Goal: Use online tool/utility: Utilize a website feature to perform a specific function

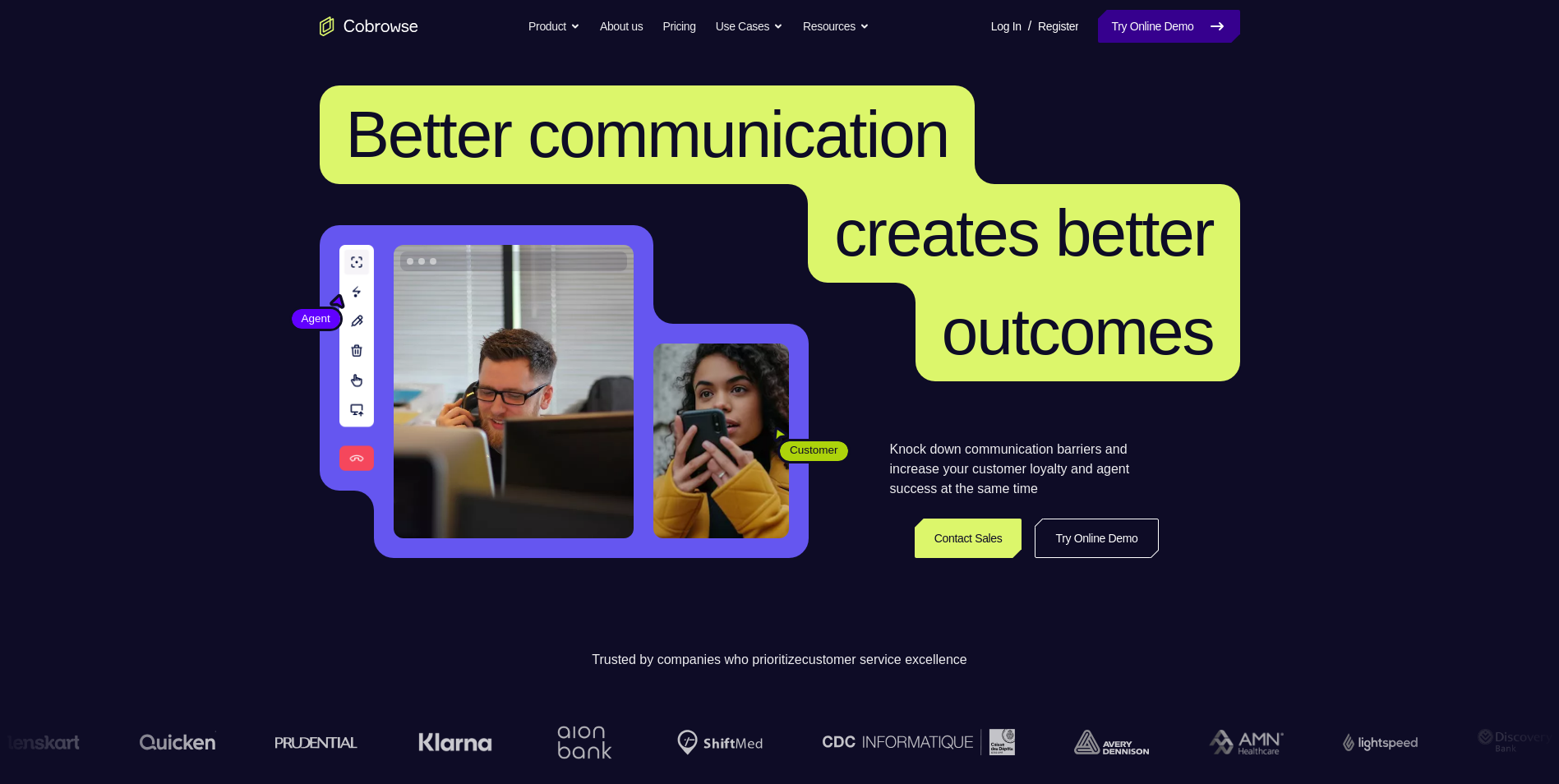
click at [1157, 25] on link "Try Online Demo" at bounding box center [1168, 26] width 141 height 33
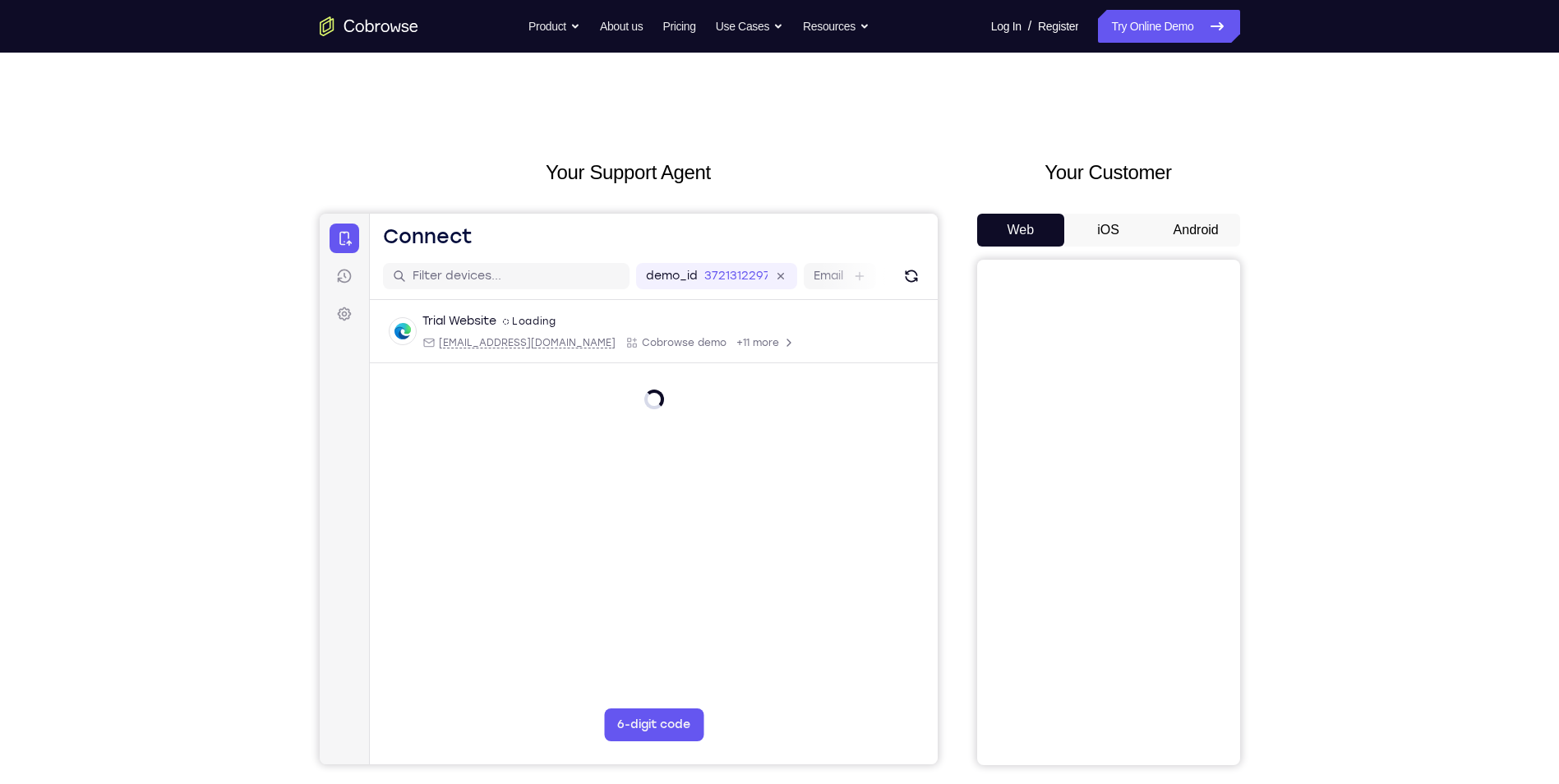
click at [1187, 239] on button "Android" at bounding box center [1196, 230] width 88 height 33
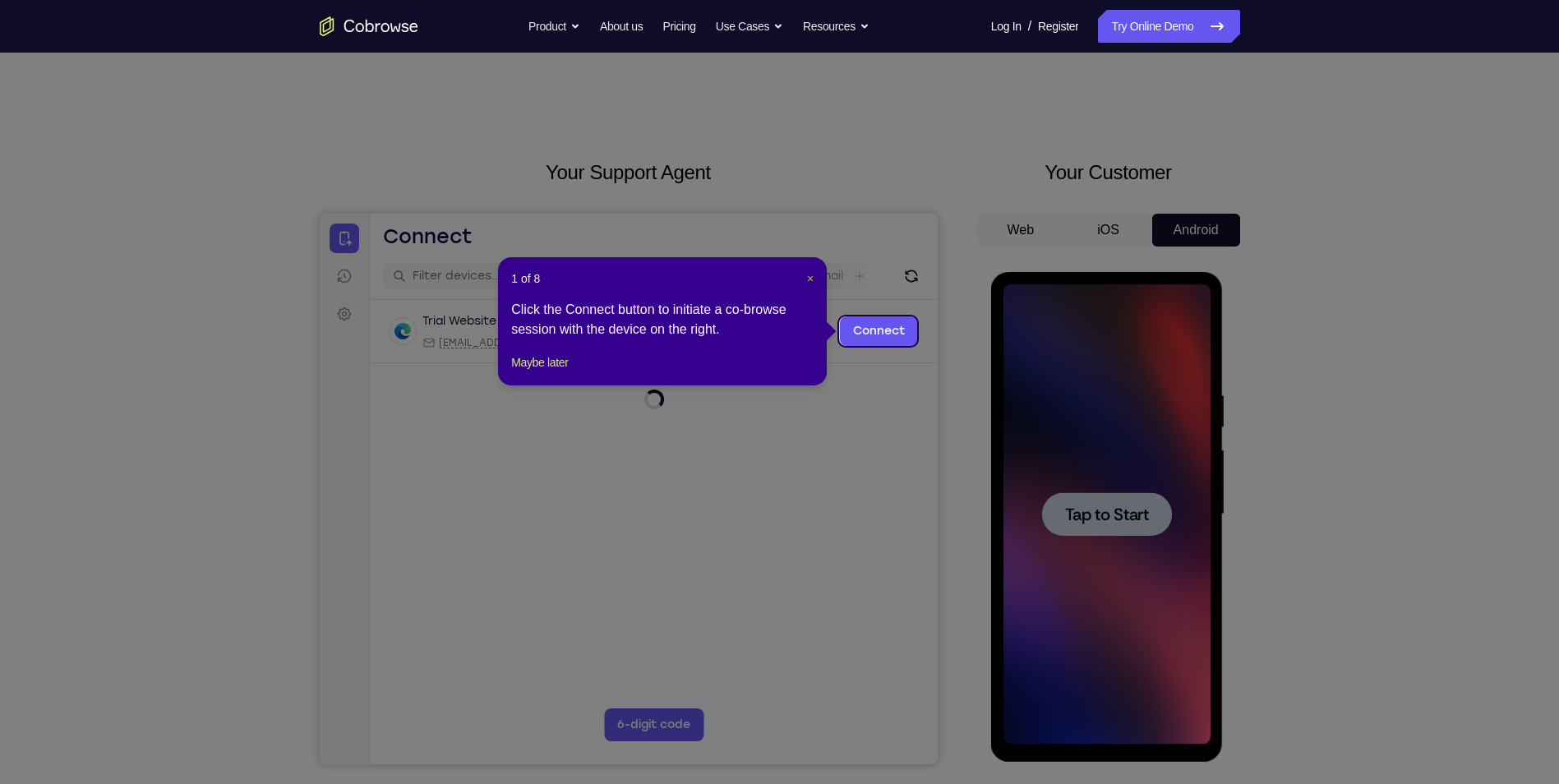
click at [811, 272] on span "×" at bounding box center [810, 278] width 7 height 13
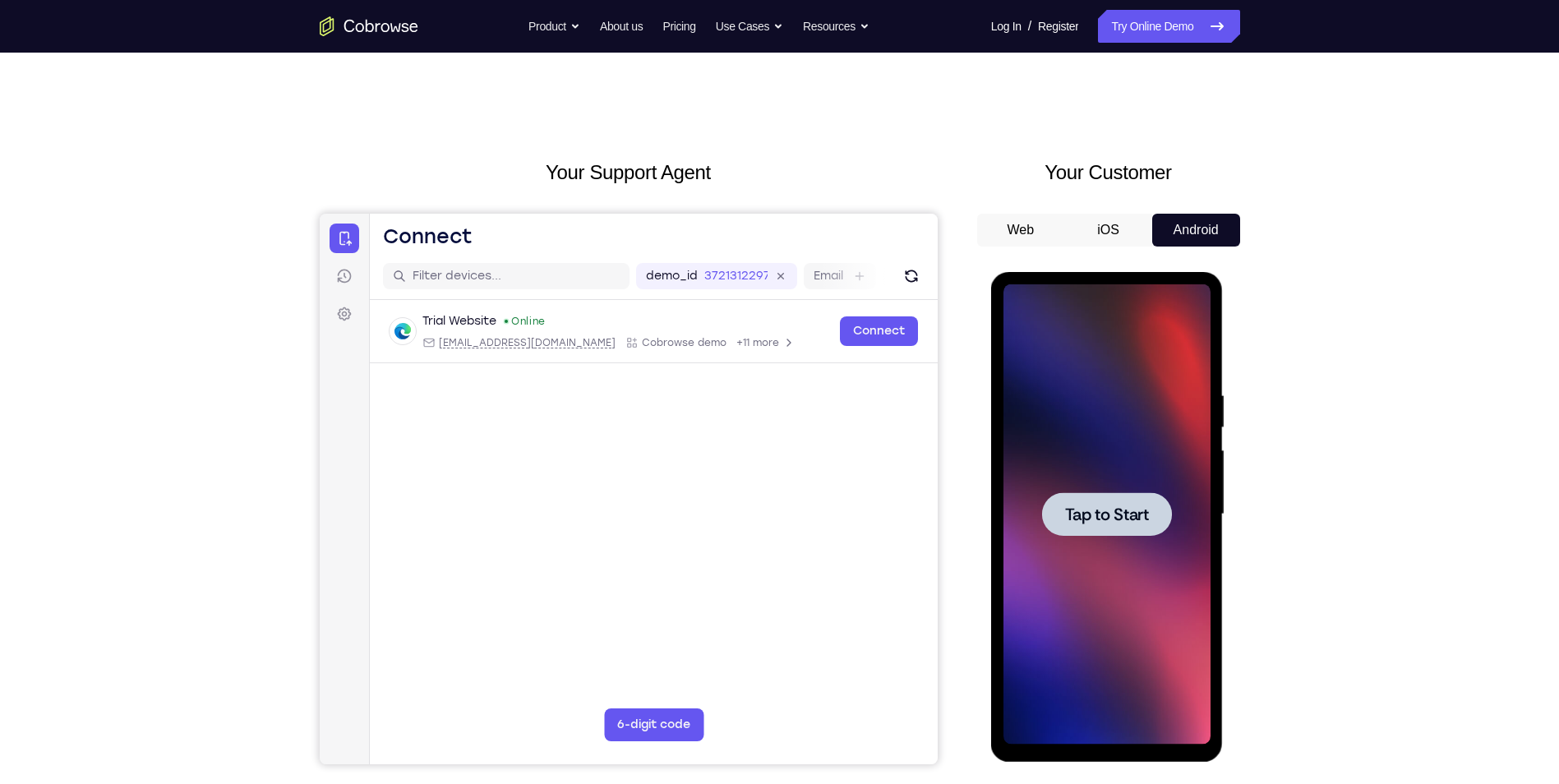
click at [1084, 526] on div at bounding box center [1106, 513] width 130 height 44
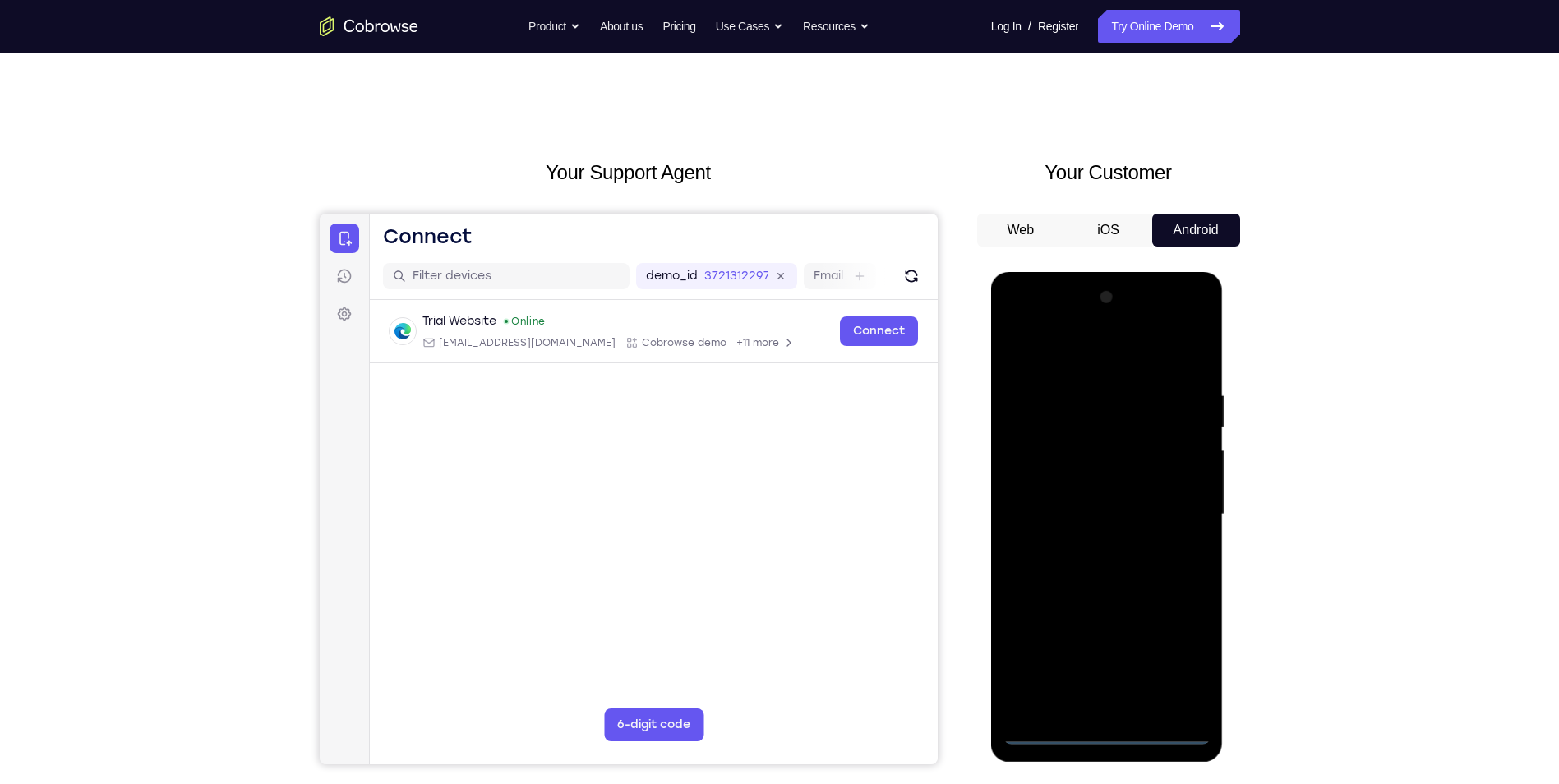
click at [1111, 737] on div at bounding box center [1106, 513] width 207 height 460
click at [1181, 661] on div at bounding box center [1106, 513] width 207 height 460
click at [1060, 354] on div at bounding box center [1106, 513] width 207 height 460
click at [1174, 508] on div at bounding box center [1106, 513] width 207 height 460
click at [1092, 546] on div at bounding box center [1106, 513] width 207 height 460
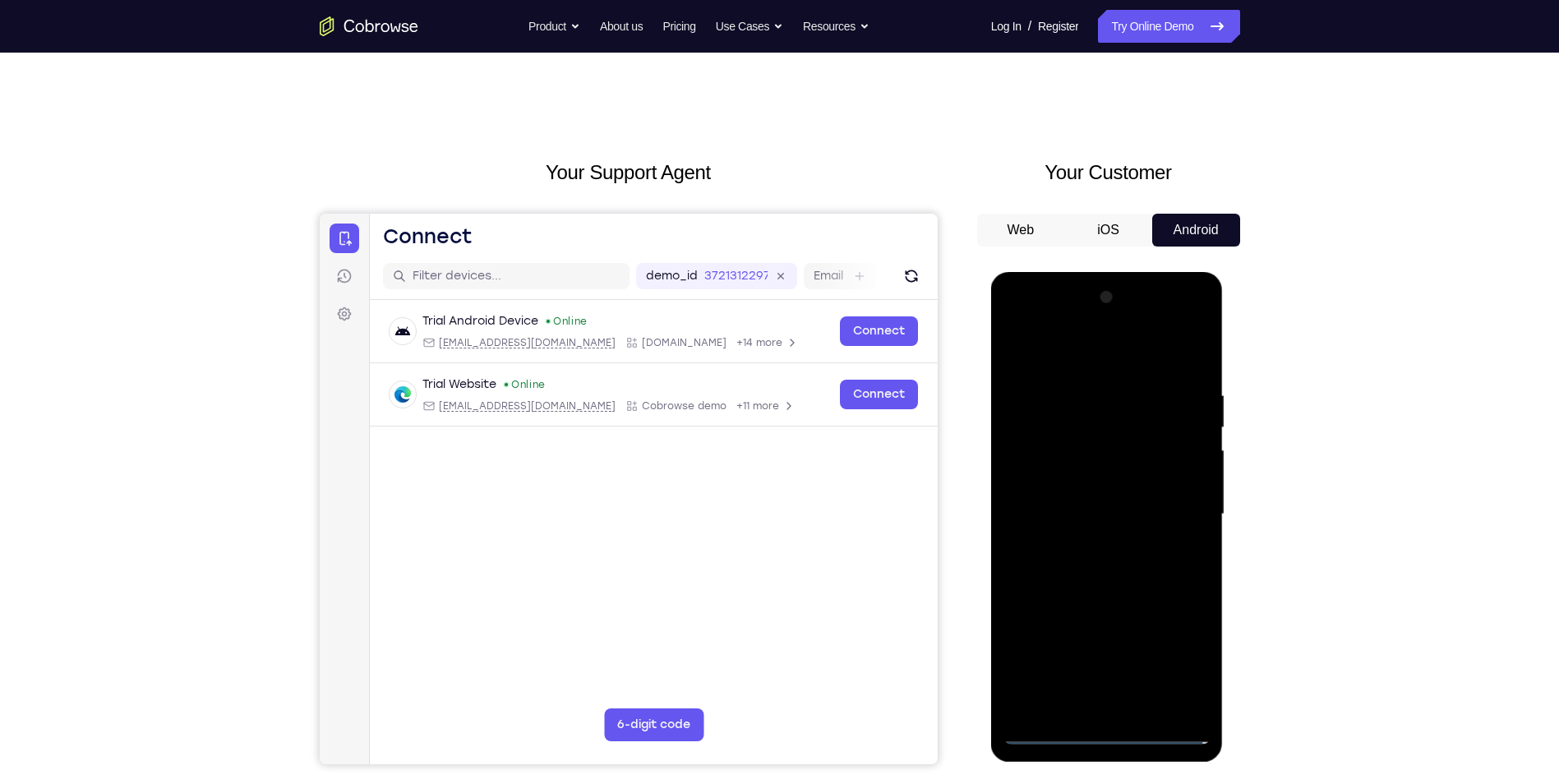
click at [1136, 498] on div at bounding box center [1106, 513] width 207 height 460
click at [1170, 509] on div at bounding box center [1106, 513] width 207 height 460
click at [1127, 566] on div at bounding box center [1106, 513] width 207 height 460
click at [1127, 568] on div at bounding box center [1106, 513] width 207 height 460
click at [1092, 570] on div at bounding box center [1106, 513] width 207 height 460
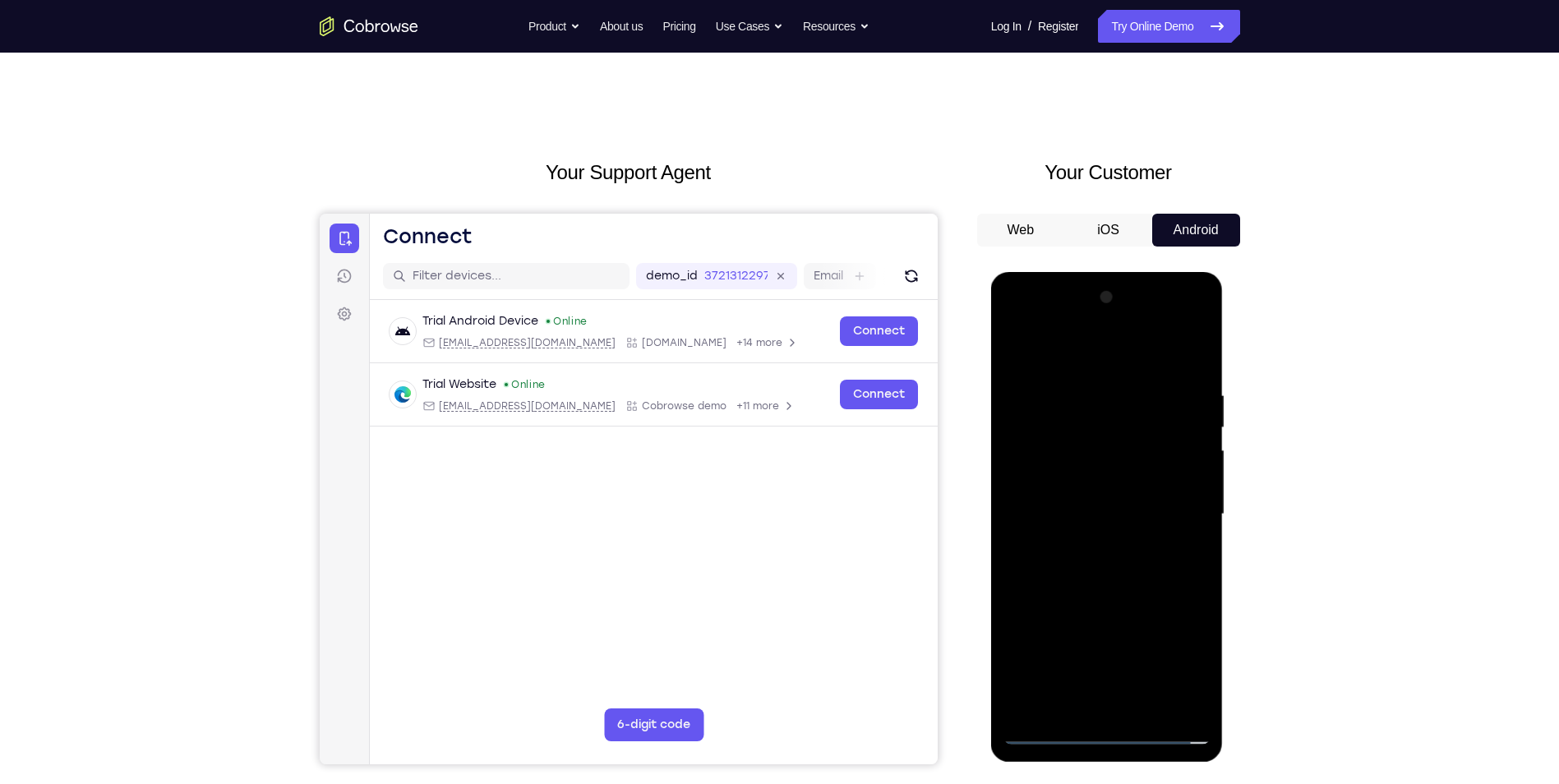
click at [1098, 564] on div at bounding box center [1106, 513] width 207 height 460
click at [1180, 350] on div at bounding box center [1106, 513] width 207 height 460
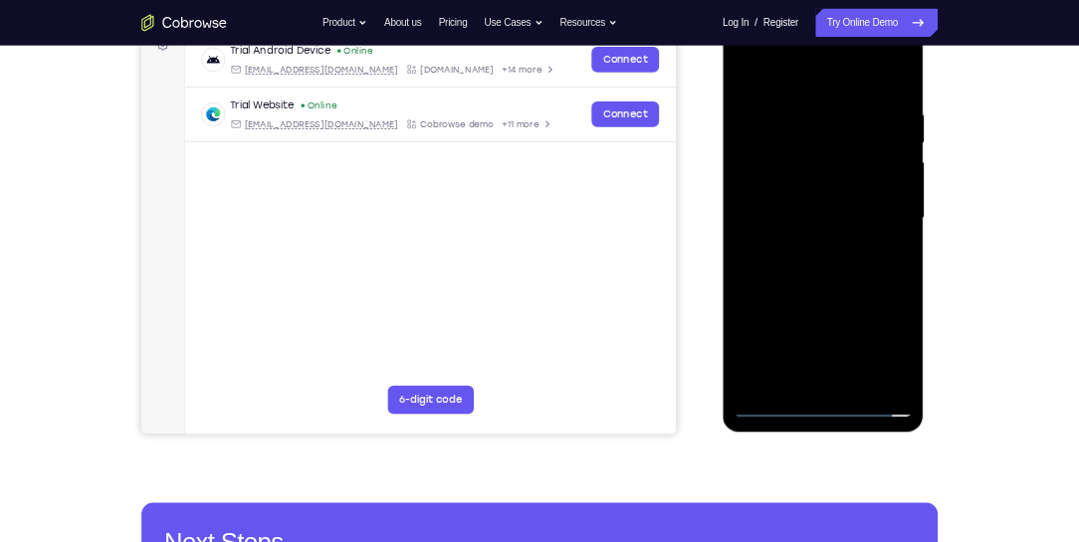
scroll to position [319, 0]
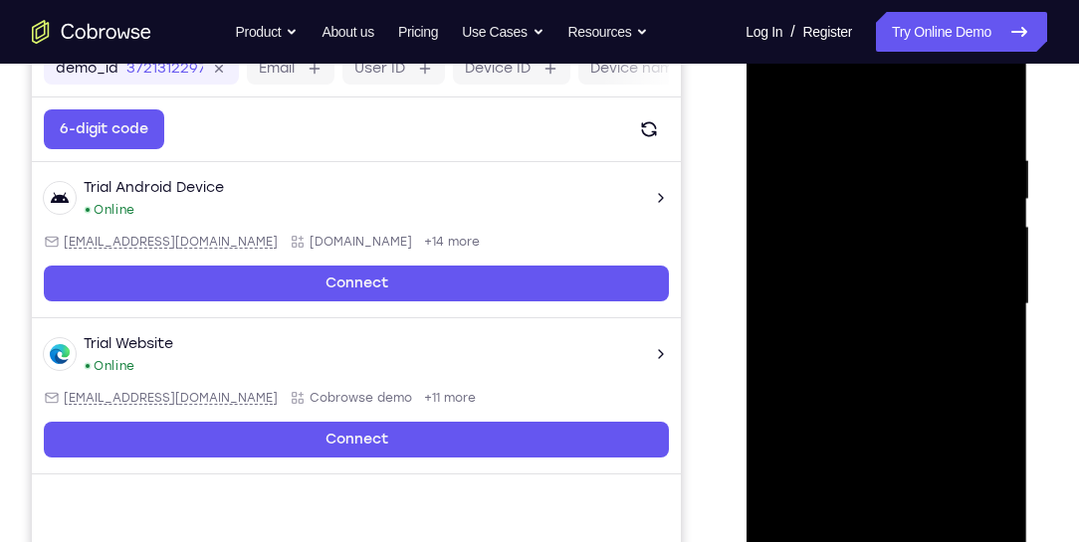
drag, startPoint x: 929, startPoint y: 436, endPoint x: 912, endPoint y: 383, distance: 55.4
click at [912, 383] on div at bounding box center [885, 304] width 251 height 557
click at [933, 535] on div at bounding box center [885, 304] width 251 height 557
click at [895, 415] on div at bounding box center [885, 304] width 251 height 557
click at [878, 308] on div at bounding box center [885, 304] width 251 height 557
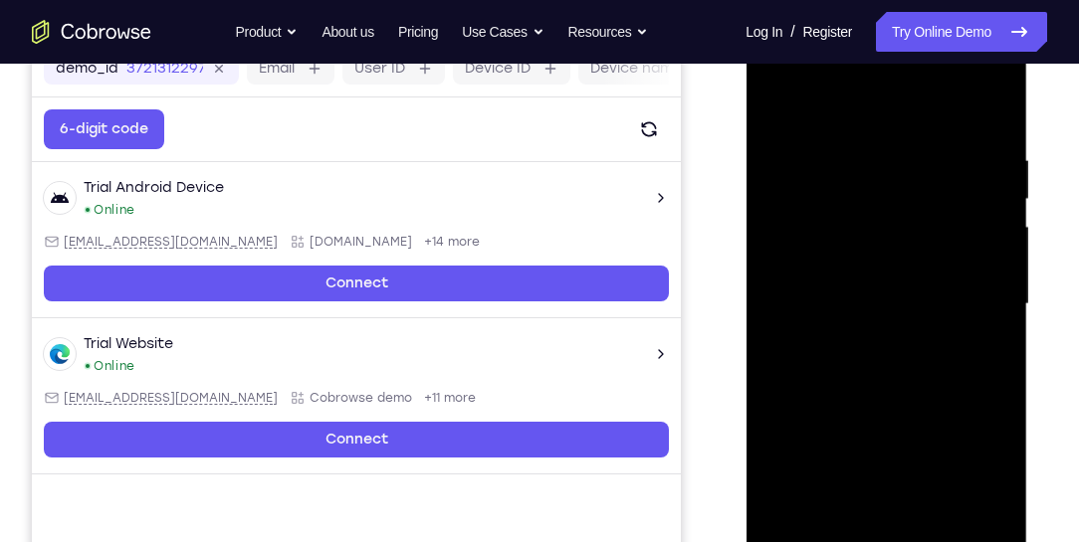
click at [854, 532] on div at bounding box center [885, 304] width 251 height 557
click at [987, 493] on div at bounding box center [885, 304] width 251 height 557
click at [988, 492] on div at bounding box center [885, 304] width 251 height 557
click at [969, 350] on div at bounding box center [885, 304] width 251 height 557
click at [974, 352] on div at bounding box center [885, 304] width 251 height 557
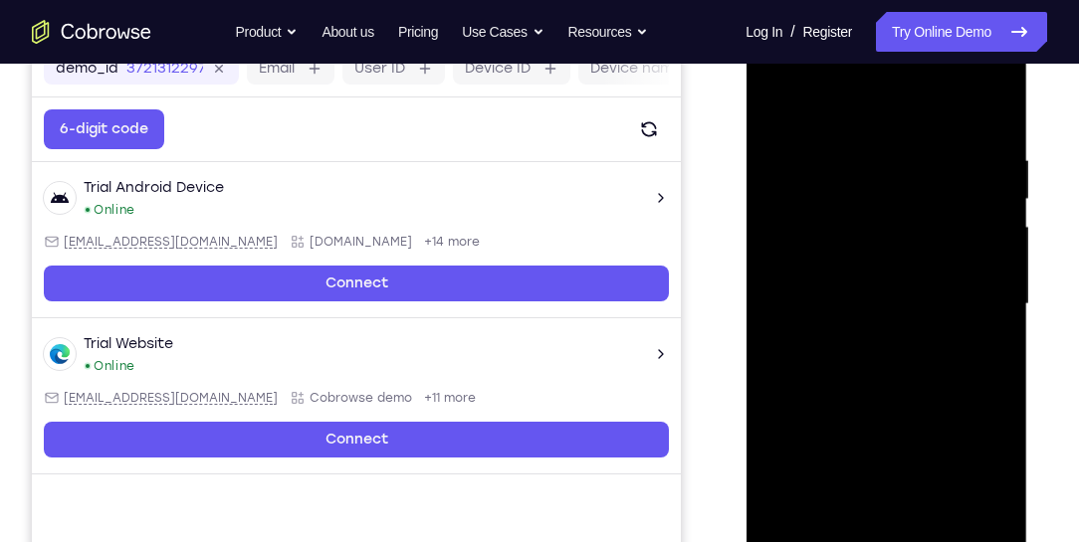
click at [781, 107] on div at bounding box center [885, 304] width 251 height 557
drag, startPoint x: 879, startPoint y: 407, endPoint x: 880, endPoint y: 300, distance: 107.5
click at [880, 300] on div at bounding box center [885, 304] width 251 height 557
drag, startPoint x: 866, startPoint y: 490, endPoint x: 880, endPoint y: 422, distance: 69.1
click at [880, 422] on div at bounding box center [885, 304] width 251 height 557
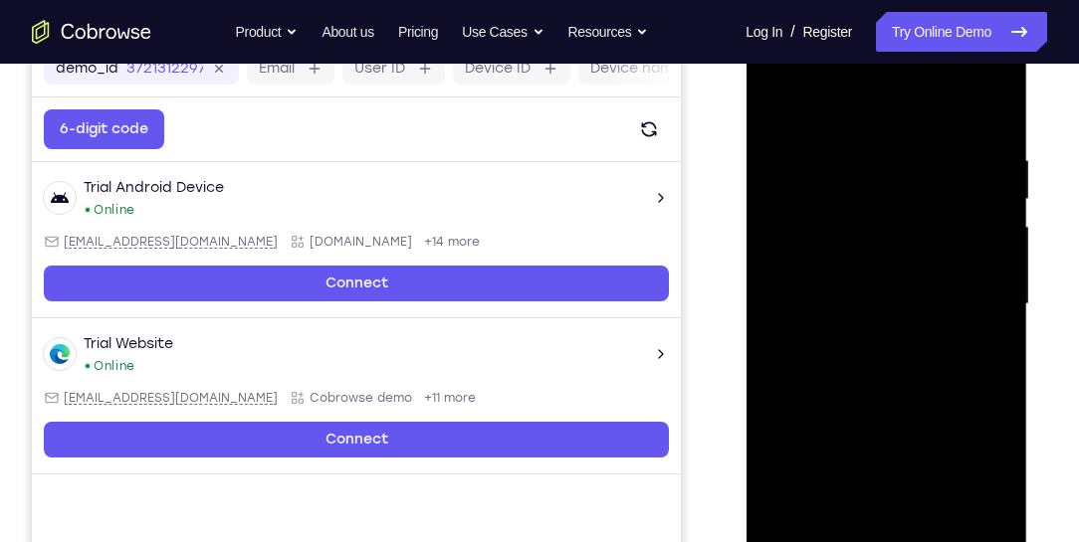
click at [866, 470] on div at bounding box center [885, 304] width 251 height 557
click at [977, 353] on div at bounding box center [885, 304] width 251 height 557
click at [784, 108] on div at bounding box center [885, 304] width 251 height 557
drag, startPoint x: 858, startPoint y: 441, endPoint x: 854, endPoint y: 297, distance: 144.4
click at [854, 297] on div at bounding box center [885, 304] width 251 height 557
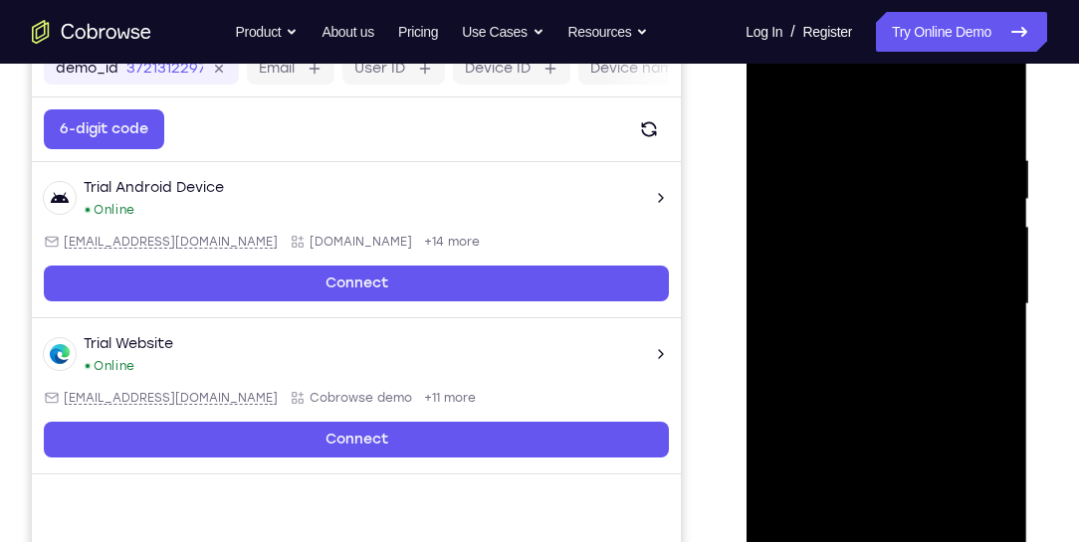
drag, startPoint x: 861, startPoint y: 477, endPoint x: 868, endPoint y: 399, distance: 77.9
click at [868, 399] on div at bounding box center [885, 304] width 251 height 557
click at [783, 104] on div at bounding box center [885, 304] width 251 height 557
drag, startPoint x: 851, startPoint y: 402, endPoint x: 851, endPoint y: 326, distance: 75.6
click at [851, 326] on div at bounding box center [885, 304] width 251 height 557
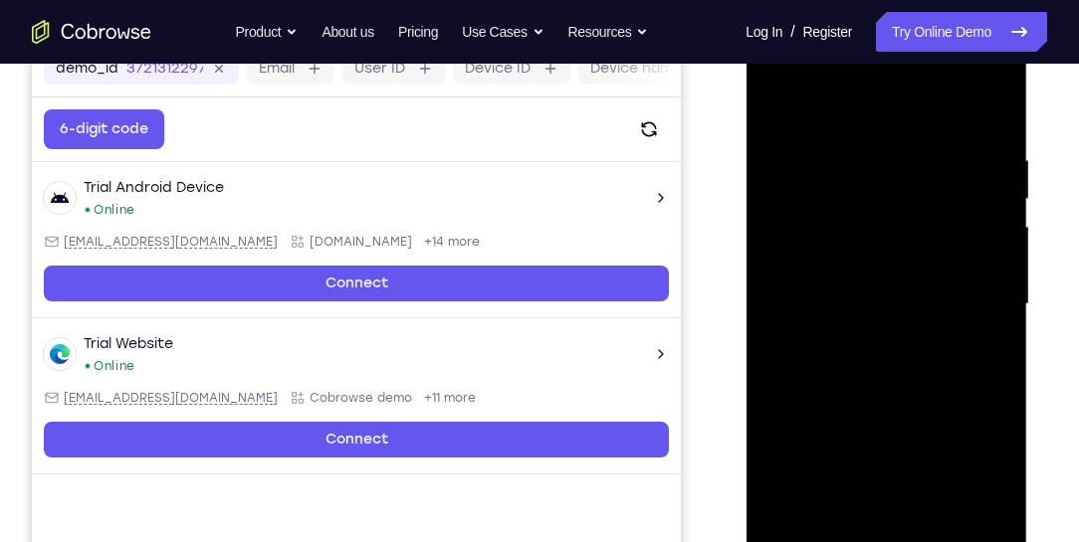
click at [776, 437] on div at bounding box center [885, 304] width 251 height 557
drag, startPoint x: 840, startPoint y: 305, endPoint x: 832, endPoint y: 411, distance: 106.8
click at [832, 411] on div at bounding box center [885, 304] width 251 height 557
click at [784, 199] on div at bounding box center [885, 304] width 251 height 557
click at [844, 527] on div at bounding box center [885, 304] width 251 height 557
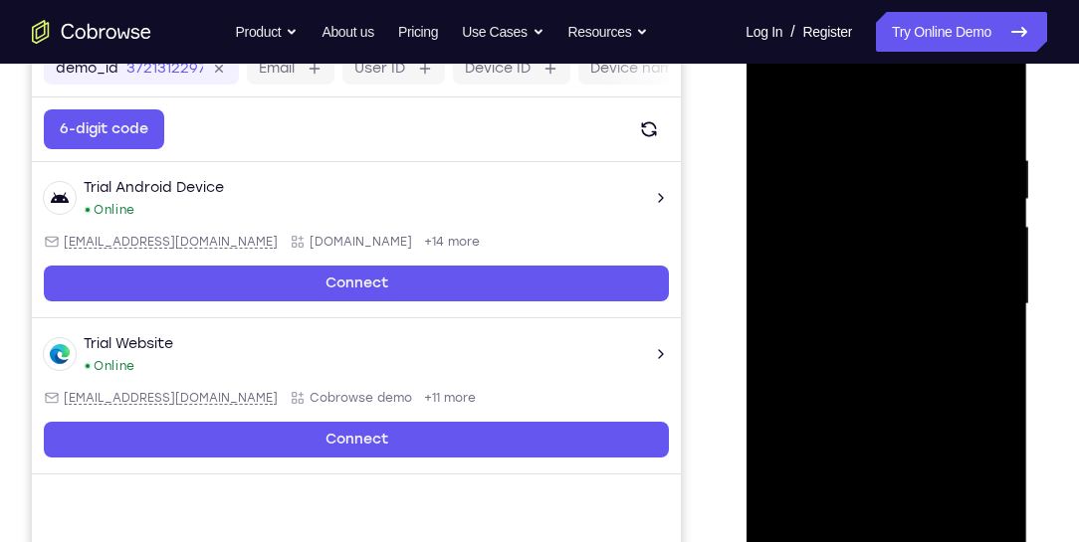
click at [915, 340] on div at bounding box center [885, 304] width 251 height 557
click at [929, 535] on div at bounding box center [885, 304] width 251 height 557
click at [979, 532] on div at bounding box center [885, 304] width 251 height 557
click at [1004, 350] on div at bounding box center [885, 304] width 251 height 557
click at [995, 343] on div at bounding box center [885, 304] width 251 height 557
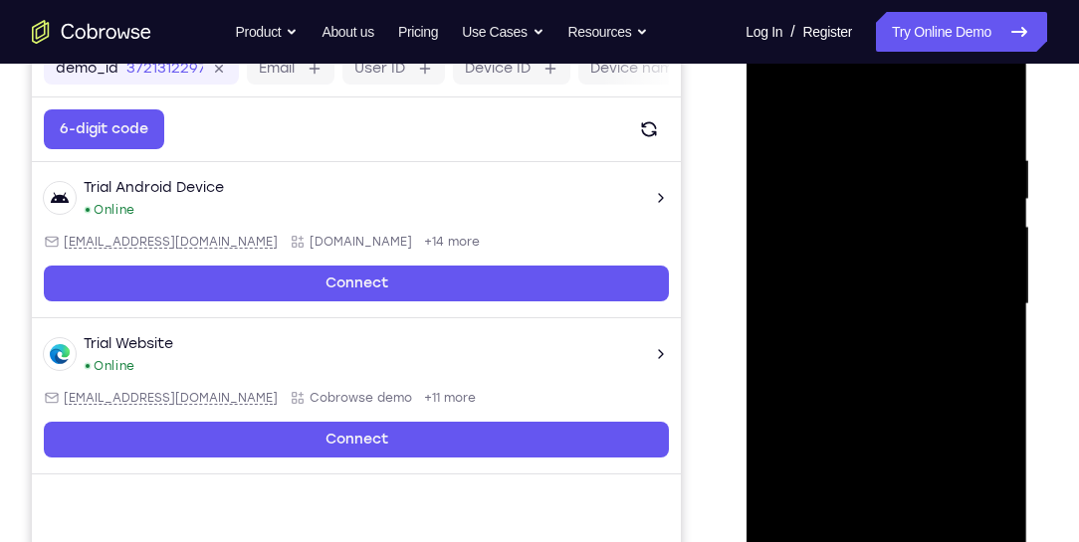
click at [995, 343] on div at bounding box center [885, 304] width 251 height 557
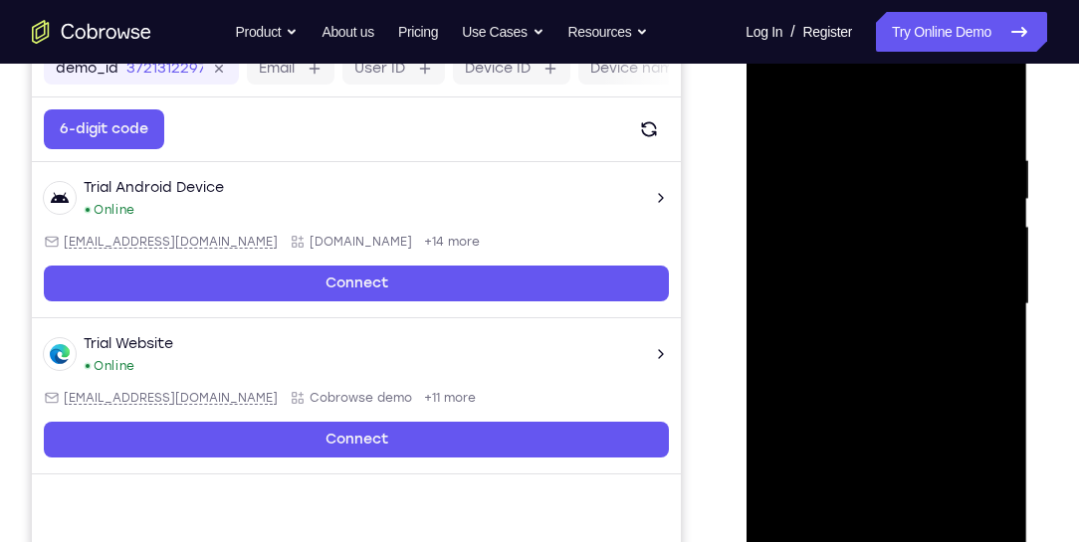
click at [995, 343] on div at bounding box center [885, 304] width 251 height 557
click at [865, 526] on div at bounding box center [885, 304] width 251 height 557
click at [969, 287] on div at bounding box center [885, 304] width 251 height 557
click at [842, 529] on div at bounding box center [885, 304] width 251 height 557
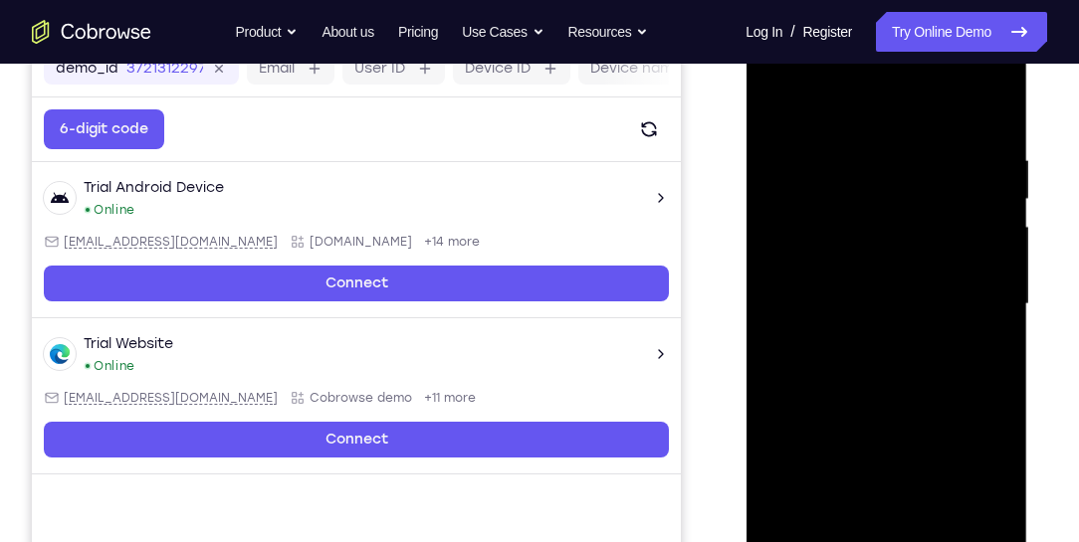
click at [951, 335] on div at bounding box center [885, 304] width 251 height 557
click at [926, 534] on div at bounding box center [885, 304] width 251 height 557
click at [921, 526] on div at bounding box center [885, 304] width 251 height 557
click at [837, 530] on div at bounding box center [885, 304] width 251 height 557
click at [804, 475] on div at bounding box center [885, 304] width 251 height 557
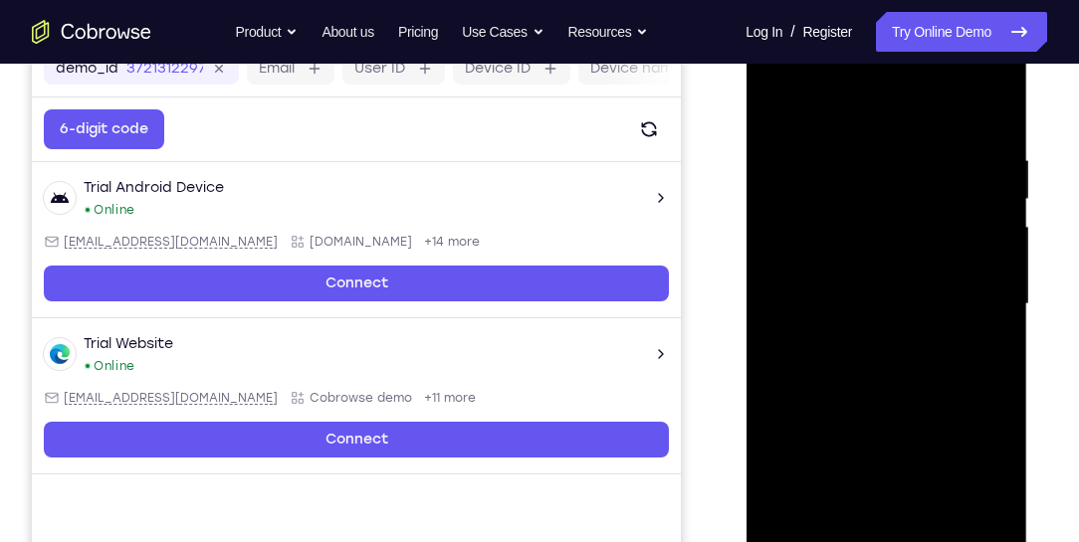
click at [943, 422] on div at bounding box center [885, 304] width 251 height 557
click at [908, 316] on div at bounding box center [885, 304] width 251 height 557
click at [928, 535] on div at bounding box center [885, 304] width 251 height 557
click at [979, 531] on div at bounding box center [885, 304] width 251 height 557
click at [964, 532] on div at bounding box center [885, 304] width 251 height 557
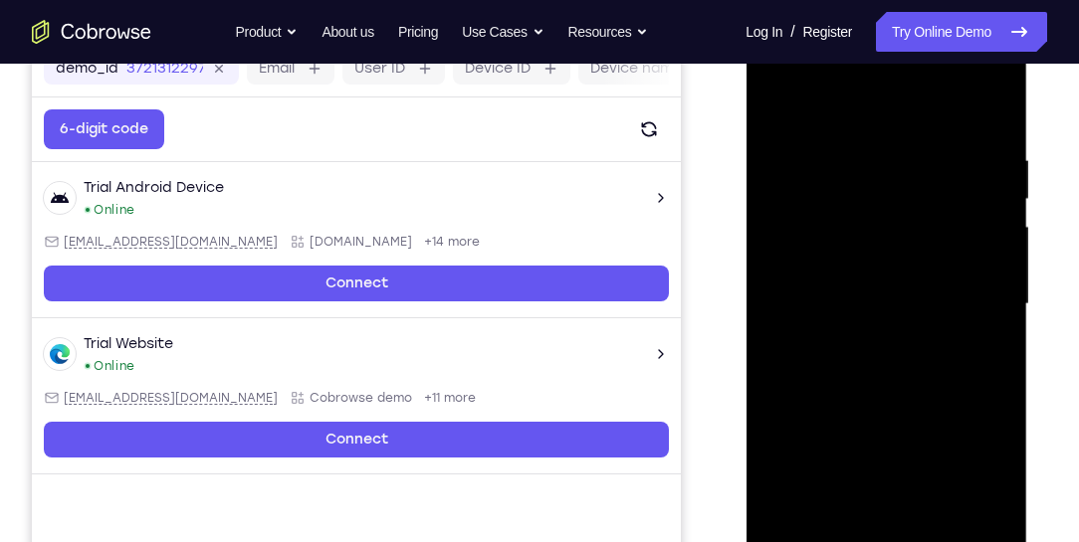
click at [980, 177] on div at bounding box center [885, 304] width 251 height 557
click at [991, 185] on div at bounding box center [885, 304] width 251 height 557
click at [992, 198] on div at bounding box center [885, 304] width 251 height 557
click at [991, 201] on div at bounding box center [885, 304] width 251 height 557
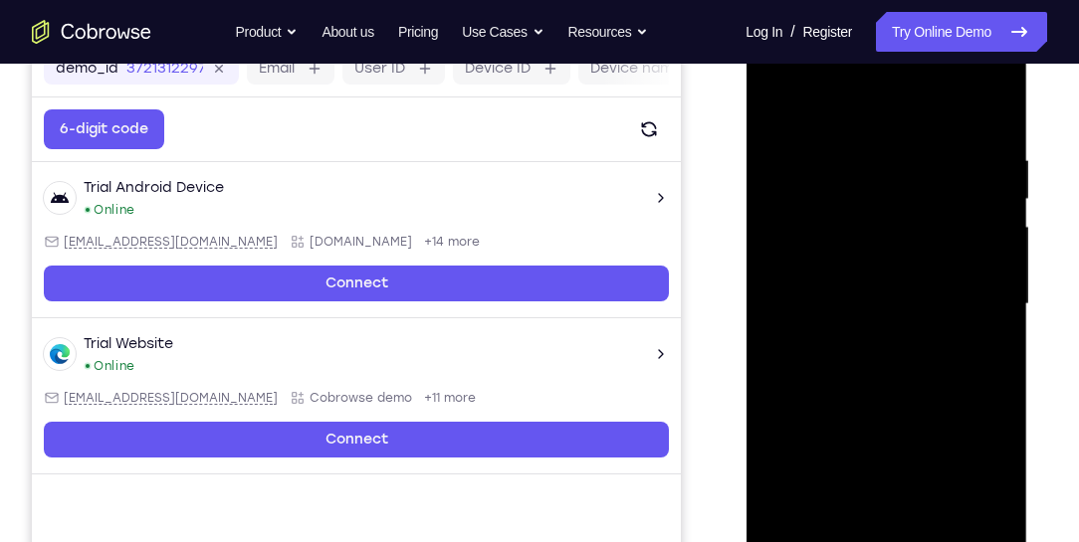
click at [989, 109] on div at bounding box center [885, 304] width 251 height 557
click at [943, 137] on div at bounding box center [885, 304] width 251 height 557
click at [989, 112] on div at bounding box center [885, 304] width 251 height 557
drag, startPoint x: 962, startPoint y: 137, endPoint x: 764, endPoint y: 143, distance: 197.2
click at [764, 143] on div at bounding box center [885, 304] width 251 height 557
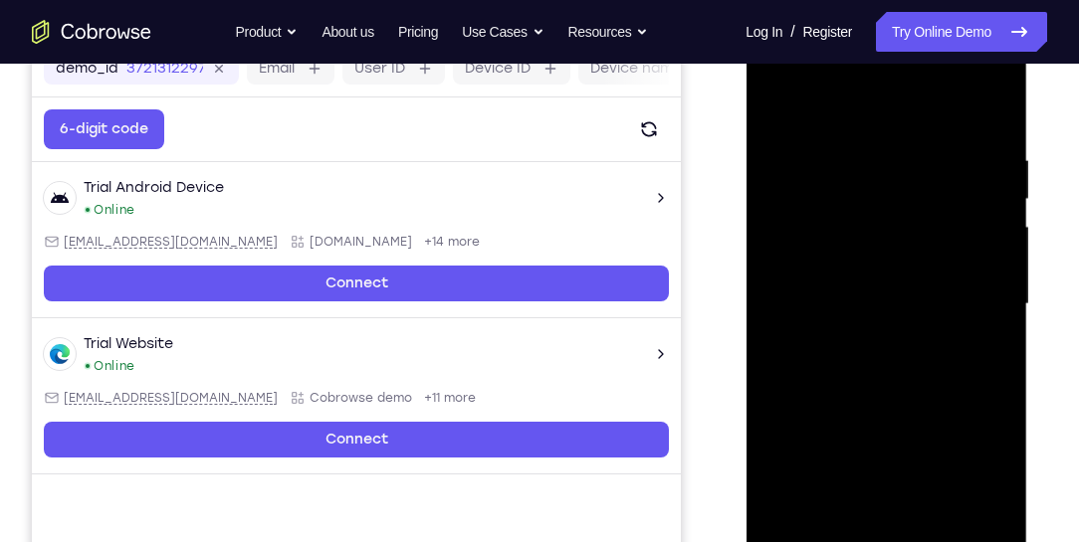
click at [885, 143] on div at bounding box center [885, 304] width 251 height 557
click at [999, 203] on div at bounding box center [885, 304] width 251 height 557
click at [988, 109] on div at bounding box center [885, 304] width 251 height 557
drag, startPoint x: 914, startPoint y: 140, endPoint x: 713, endPoint y: 131, distance: 201.3
click at [746, 131] on html "Online web based iOS Simulators and Android Emulators. Run iPhone, iPad, Mobile…" at bounding box center [888, 309] width 284 height 597
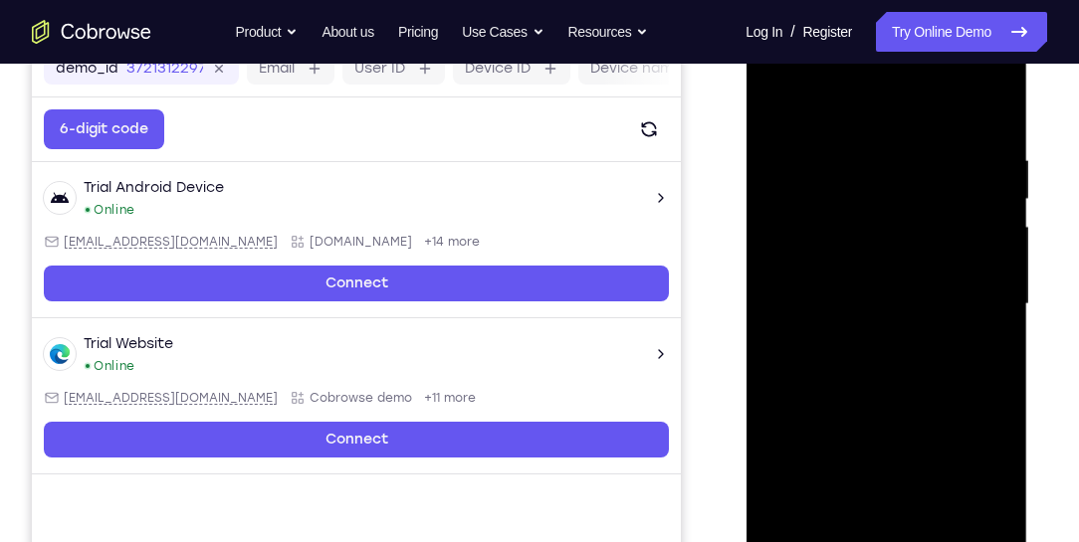
drag, startPoint x: 976, startPoint y: 137, endPoint x: 796, endPoint y: 144, distance: 180.3
click at [796, 144] on div at bounding box center [885, 304] width 251 height 557
click at [937, 535] on div at bounding box center [885, 304] width 251 height 557
click at [789, 180] on div at bounding box center [885, 304] width 251 height 557
click at [834, 531] on div at bounding box center [885, 304] width 251 height 557
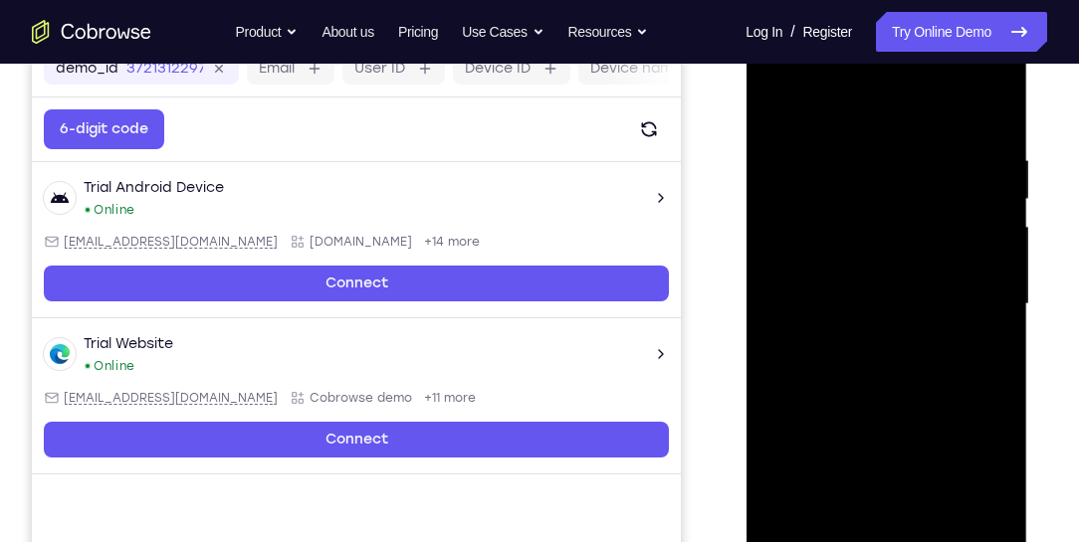
click at [830, 456] on div at bounding box center [885, 304] width 251 height 557
click at [989, 110] on div at bounding box center [885, 304] width 251 height 557
drag, startPoint x: 830, startPoint y: 387, endPoint x: 837, endPoint y: 249, distance: 138.5
click at [837, 251] on div at bounding box center [885, 304] width 251 height 557
drag, startPoint x: 851, startPoint y: 418, endPoint x: 891, endPoint y: 301, distance: 124.0
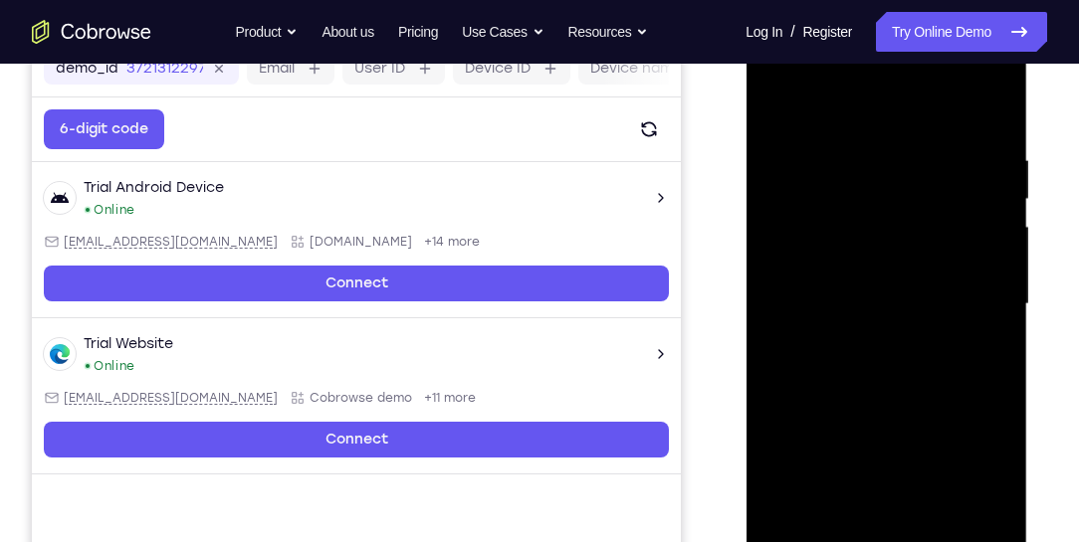
click at [890, 303] on div at bounding box center [885, 304] width 251 height 557
drag, startPoint x: 876, startPoint y: 420, endPoint x: 887, endPoint y: 328, distance: 92.2
click at [885, 329] on div at bounding box center [885, 304] width 251 height 557
click at [859, 392] on div at bounding box center [885, 304] width 251 height 557
click at [781, 108] on div at bounding box center [885, 304] width 251 height 557
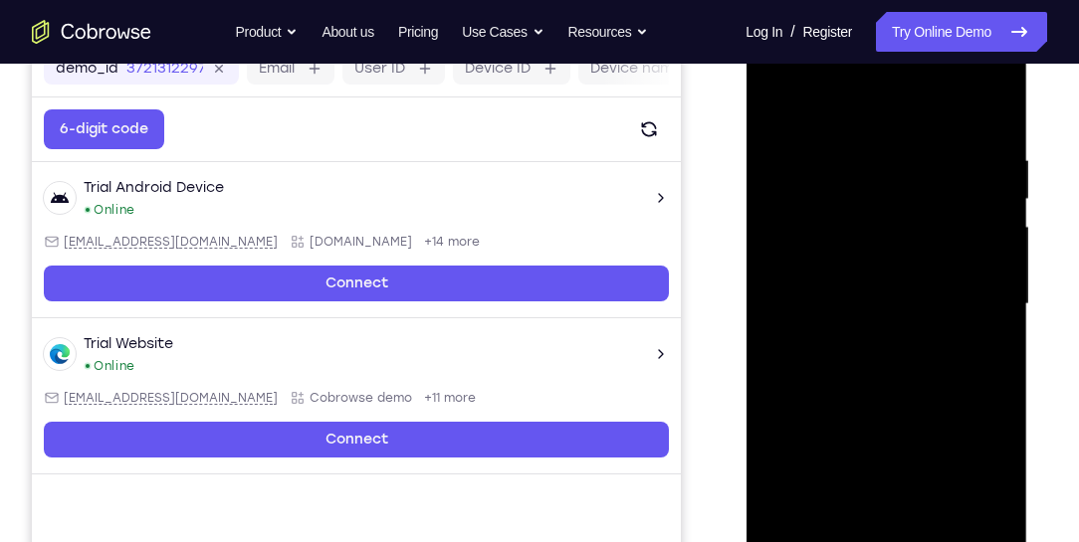
drag, startPoint x: 849, startPoint y: 284, endPoint x: 848, endPoint y: 187, distance: 96.6
click at [848, 187] on div at bounding box center [885, 304] width 251 height 557
drag, startPoint x: 837, startPoint y: 435, endPoint x: 834, endPoint y: 295, distance: 140.4
click at [834, 295] on div at bounding box center [885, 304] width 251 height 557
click at [842, 464] on div at bounding box center [885, 304] width 251 height 557
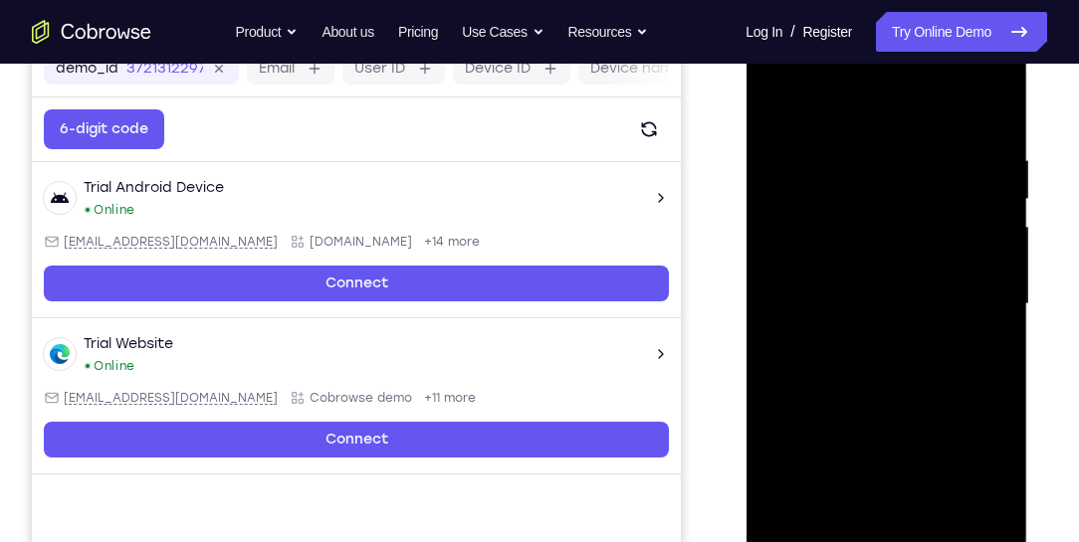
click at [780, 109] on div at bounding box center [885, 304] width 251 height 557
drag, startPoint x: 868, startPoint y: 475, endPoint x: 866, endPoint y: 357, distance: 117.5
click at [866, 357] on div at bounding box center [885, 304] width 251 height 557
click at [869, 390] on div at bounding box center [885, 304] width 251 height 557
click at [811, 114] on div at bounding box center [885, 304] width 251 height 557
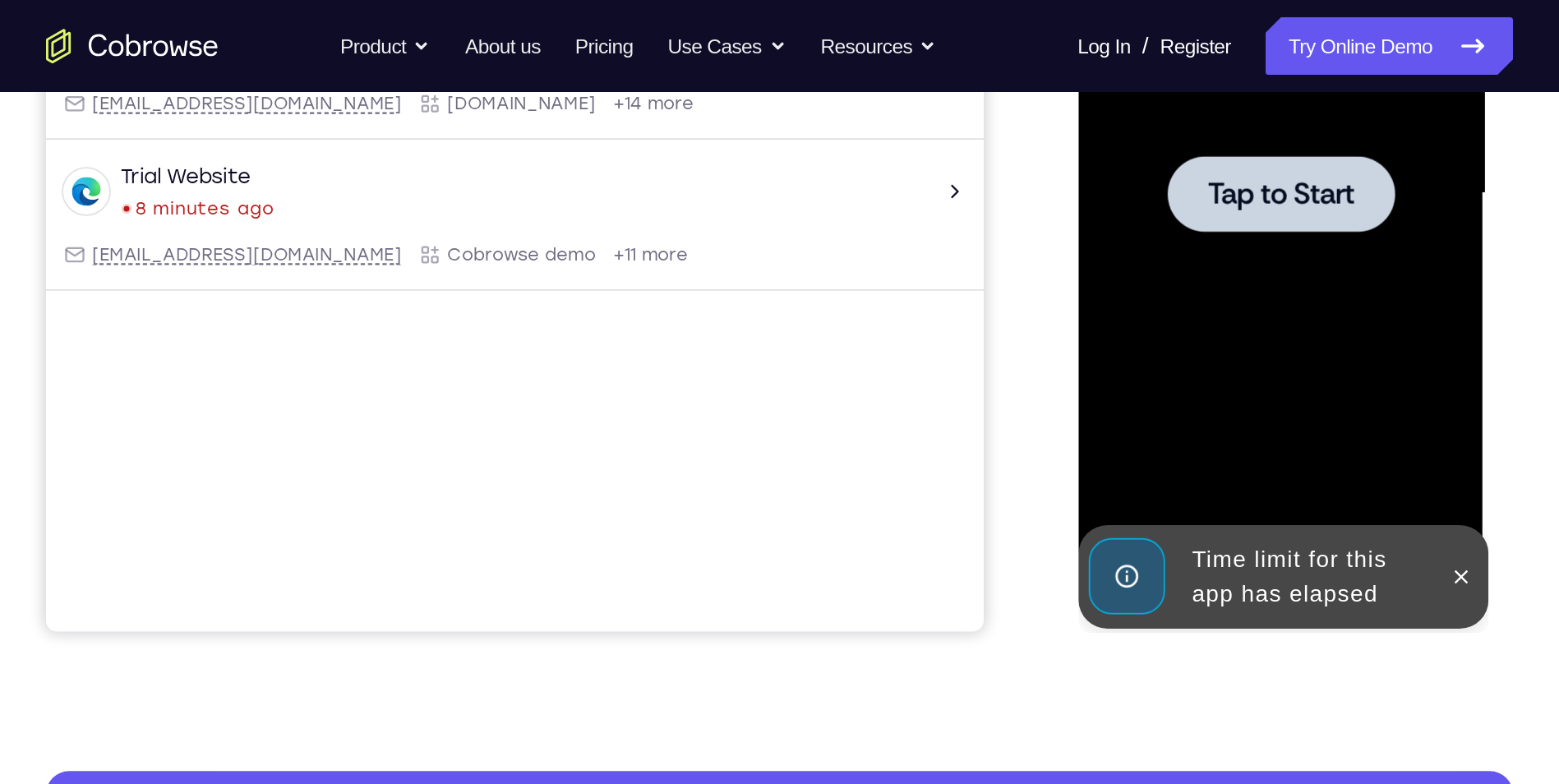
scroll to position [404, 0]
